Goal: Find contact information: Find contact information

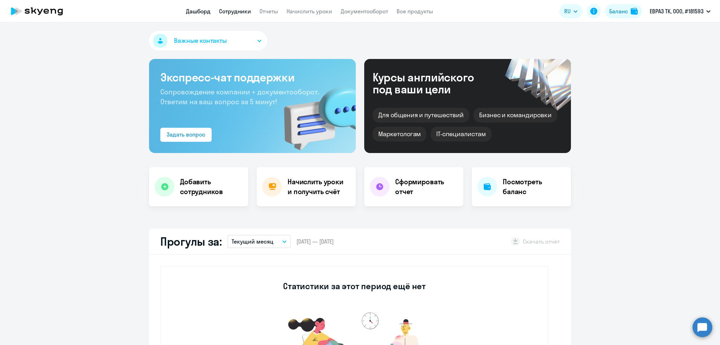
click at [228, 9] on link "Сотрудники" at bounding box center [235, 11] width 32 height 7
select select "30"
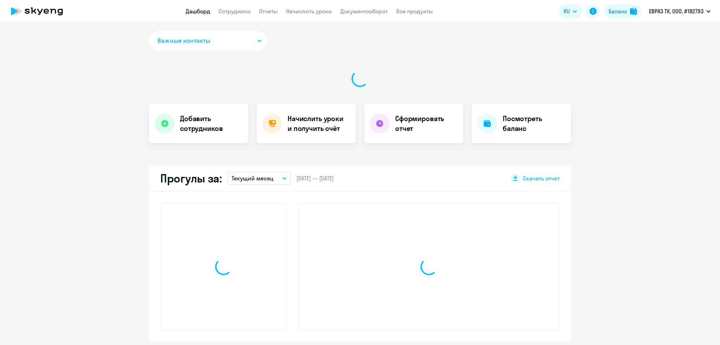
select select "30"
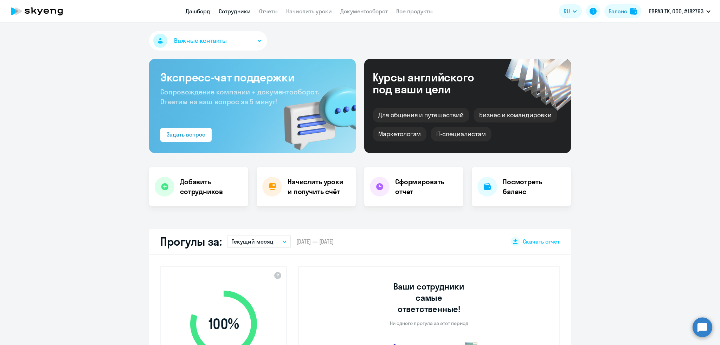
click at [228, 9] on link "Сотрудники" at bounding box center [235, 11] width 32 height 7
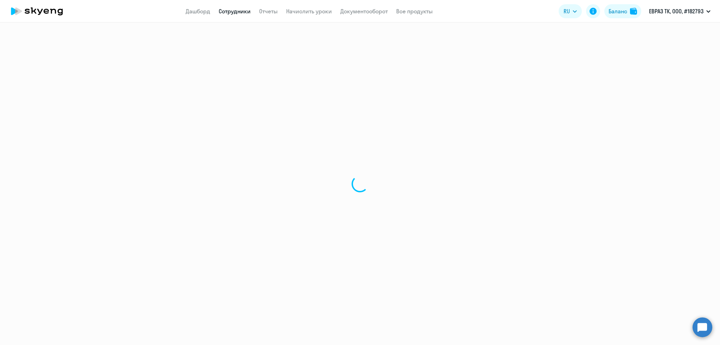
select select "30"
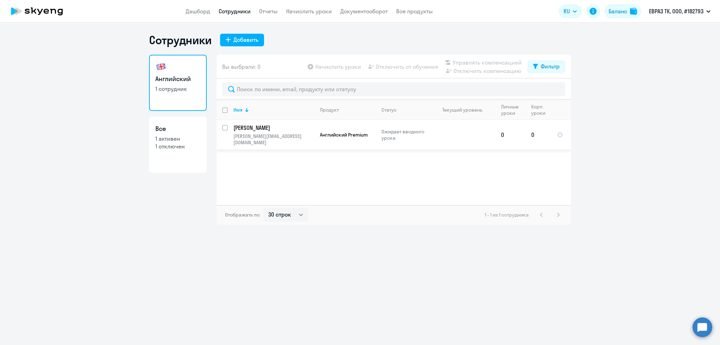
drag, startPoint x: 301, startPoint y: 138, endPoint x: 273, endPoint y: 137, distance: 28.8
click at [273, 137] on p "[PERSON_NAME][EMAIL_ADDRESS][DOMAIN_NAME]" at bounding box center [273, 139] width 80 height 13
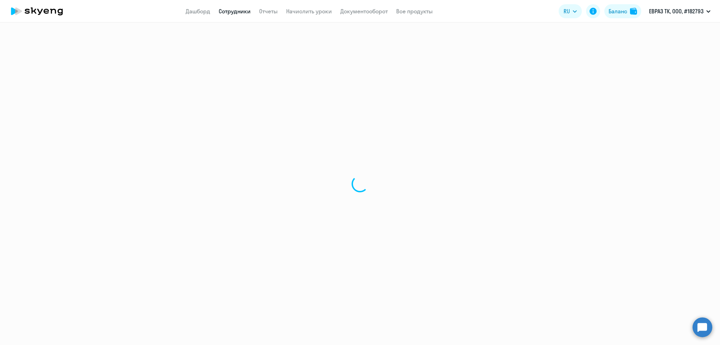
select select "english"
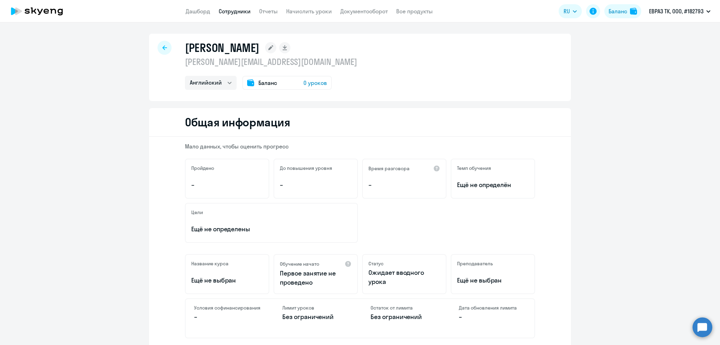
drag, startPoint x: 279, startPoint y: 135, endPoint x: 369, endPoint y: 89, distance: 101.7
click at [406, 90] on div "Татьяна [EMAIL_ADDRESS][DOMAIN_NAME] Английский Баланс 0 уроков" at bounding box center [360, 67] width 422 height 67
drag, startPoint x: 291, startPoint y: 65, endPoint x: 243, endPoint y: 64, distance: 47.5
click at [243, 64] on p "[PERSON_NAME][EMAIL_ADDRESS][DOMAIN_NAME]" at bounding box center [271, 61] width 172 height 11
copy p "@[DOMAIN_NAME]"
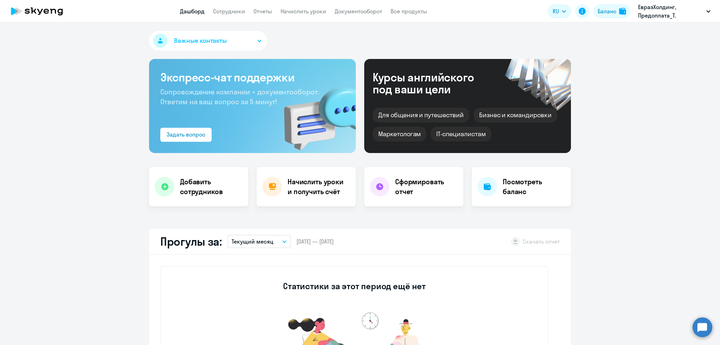
select select "30"
click at [229, 13] on link "Сотрудники" at bounding box center [229, 11] width 32 height 7
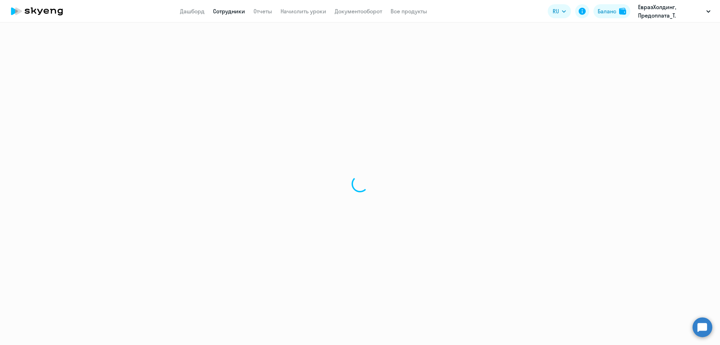
select select "30"
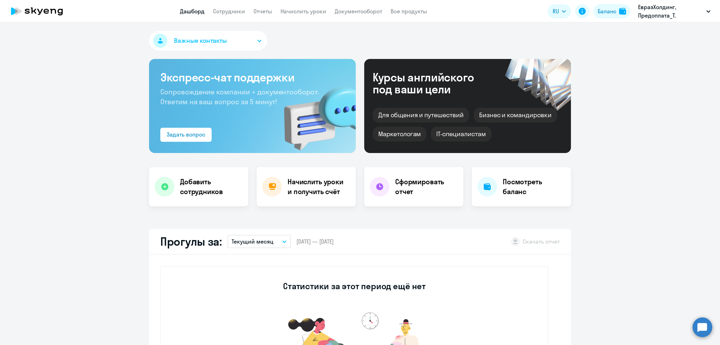
select select "30"
